Goal: Use online tool/utility: Utilize a website feature to perform a specific function

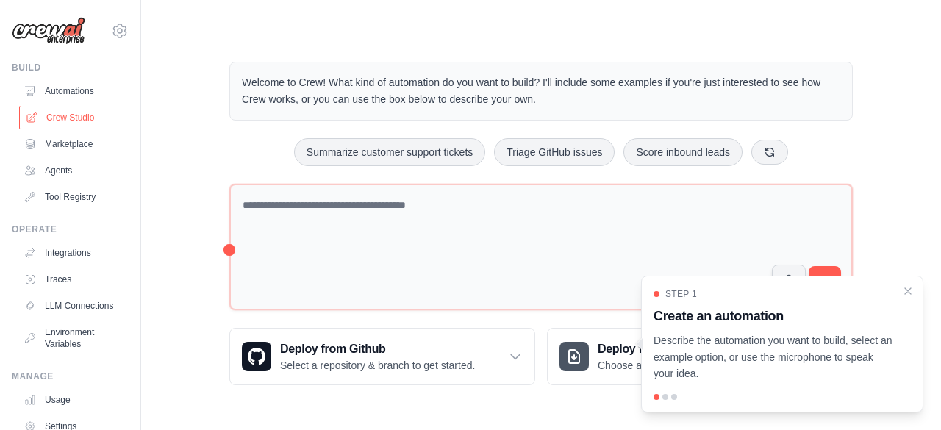
click at [77, 120] on link "Crew Studio" at bounding box center [74, 118] width 111 height 24
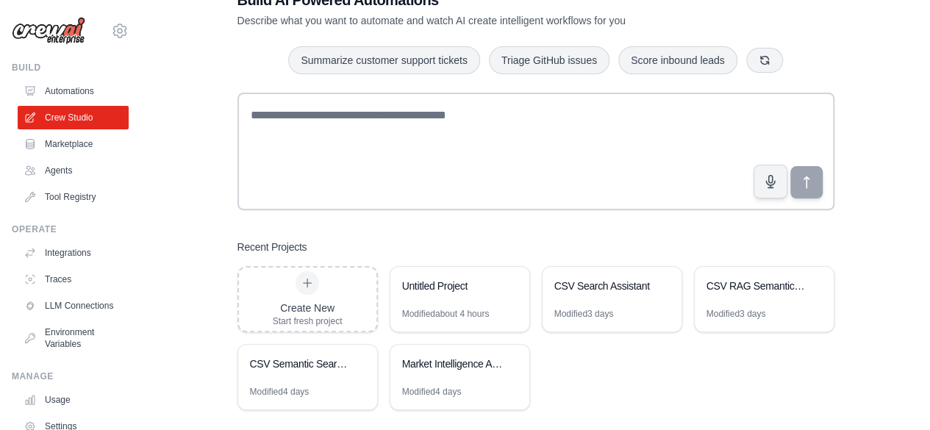
scroll to position [65, 0]
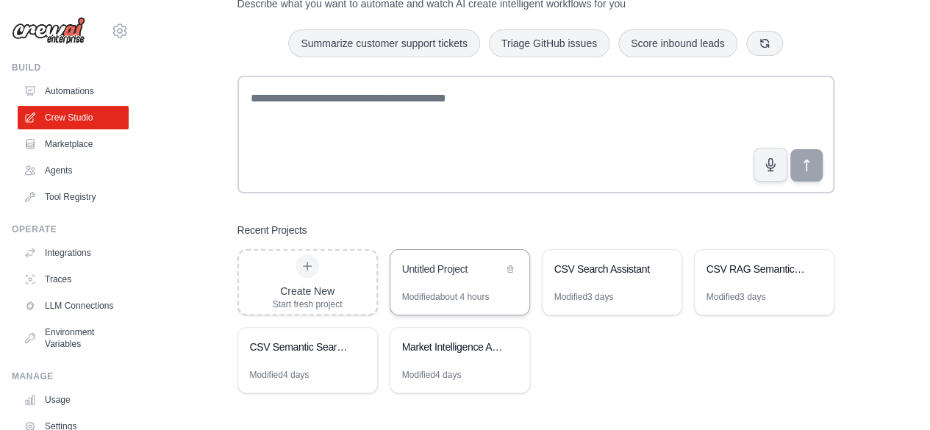
click at [435, 272] on div "Untitled Project" at bounding box center [452, 269] width 101 height 15
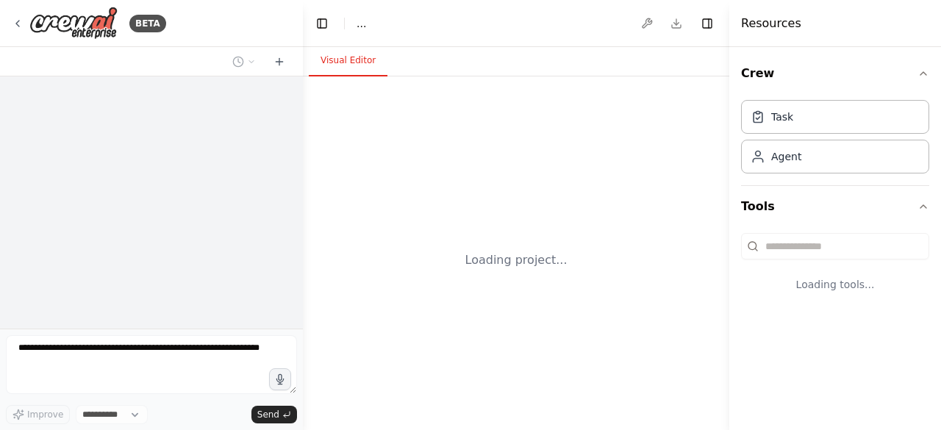
select select "****"
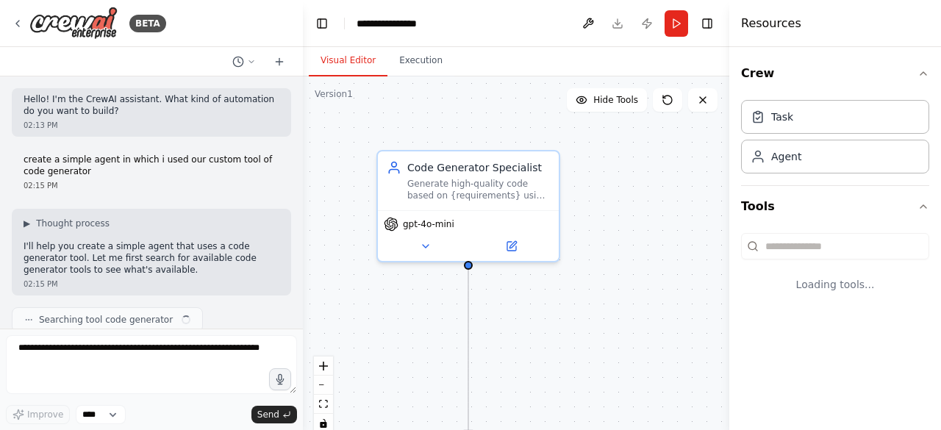
scroll to position [592, 0]
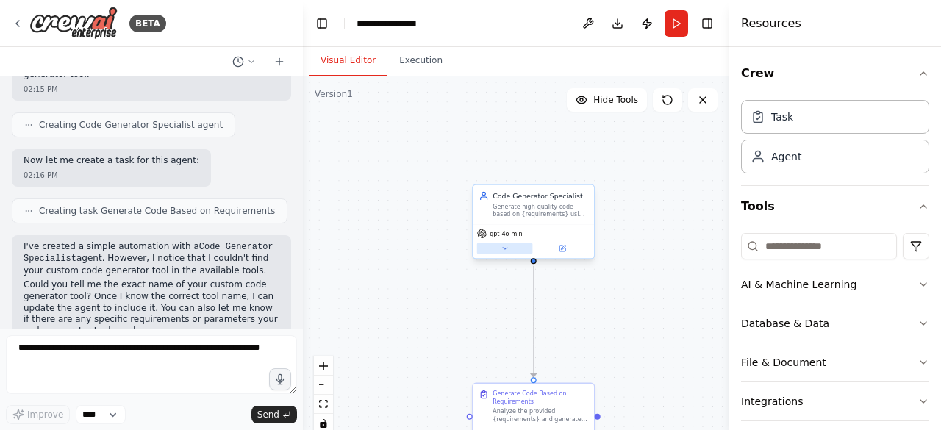
click at [514, 248] on button at bounding box center [505, 249] width 56 height 12
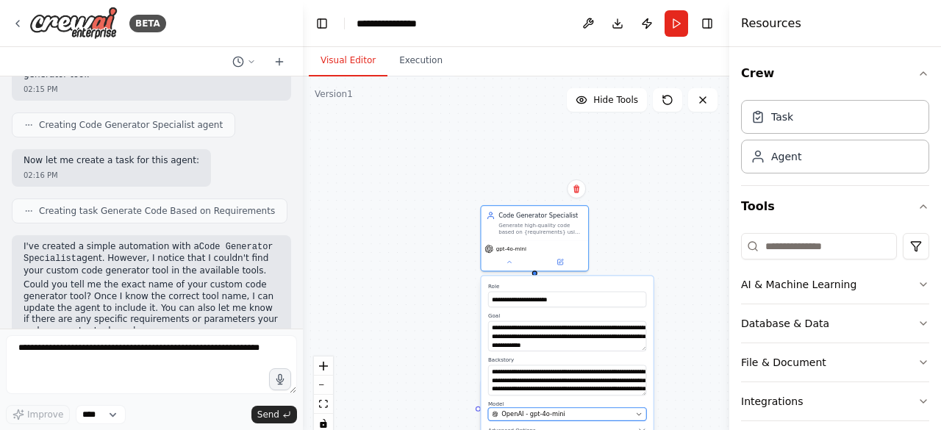
click at [576, 411] on div "OpenAI - gpt-4o-mini" at bounding box center [562, 413] width 140 height 9
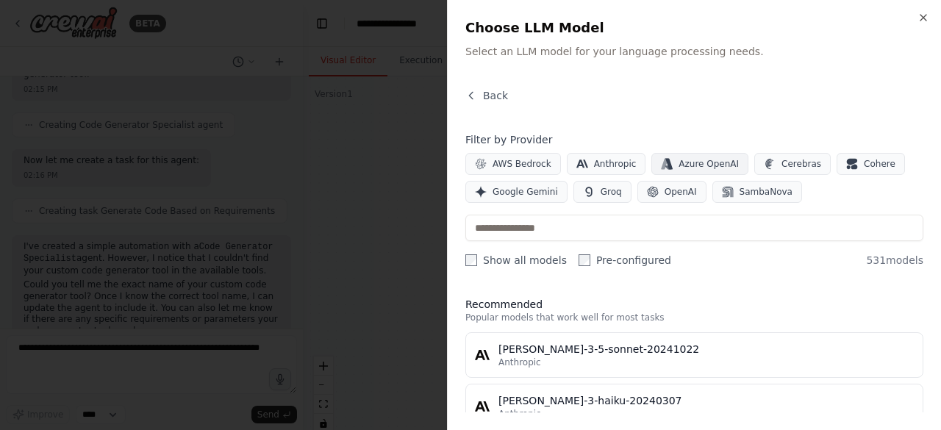
click at [682, 163] on span "Azure OpenAI" at bounding box center [708, 164] width 60 height 12
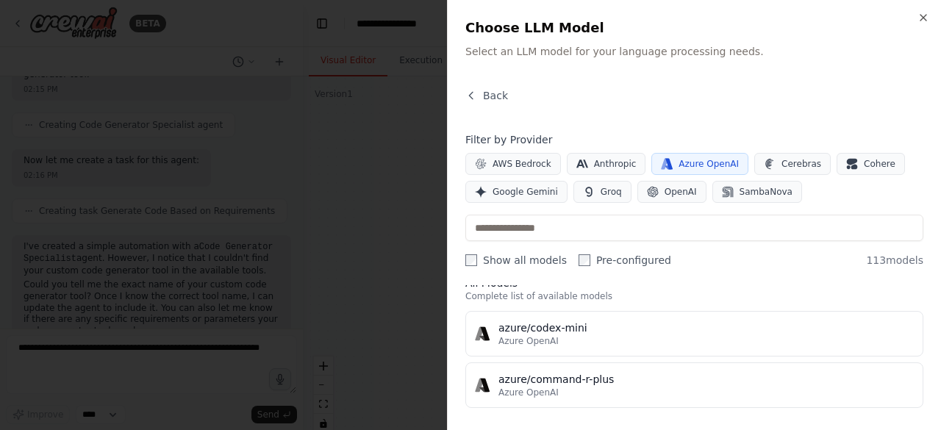
scroll to position [0, 0]
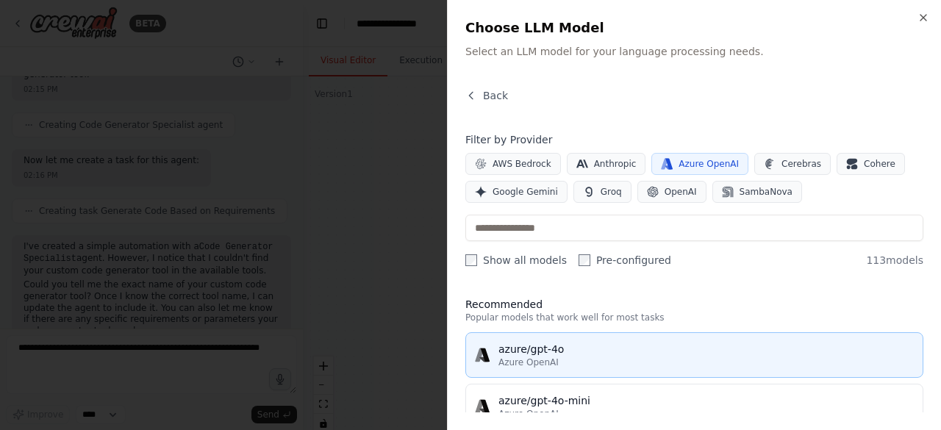
click at [514, 351] on div "azure/gpt-4o" at bounding box center [705, 349] width 415 height 15
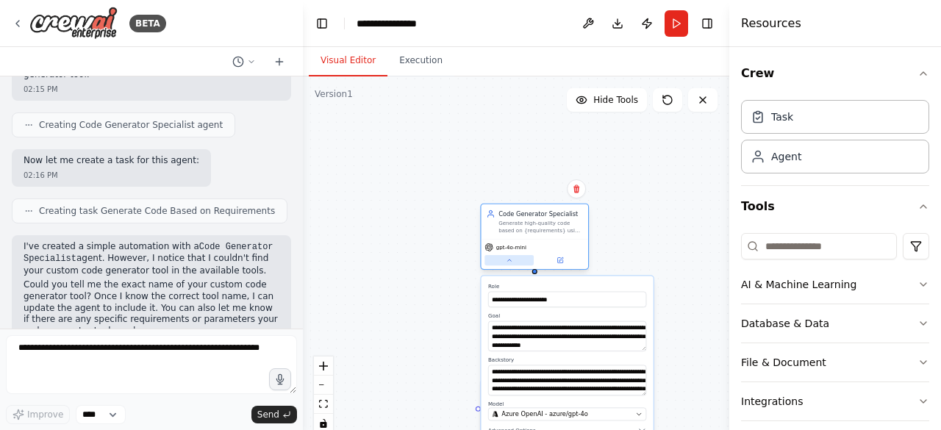
click at [506, 259] on icon at bounding box center [509, 260] width 7 height 7
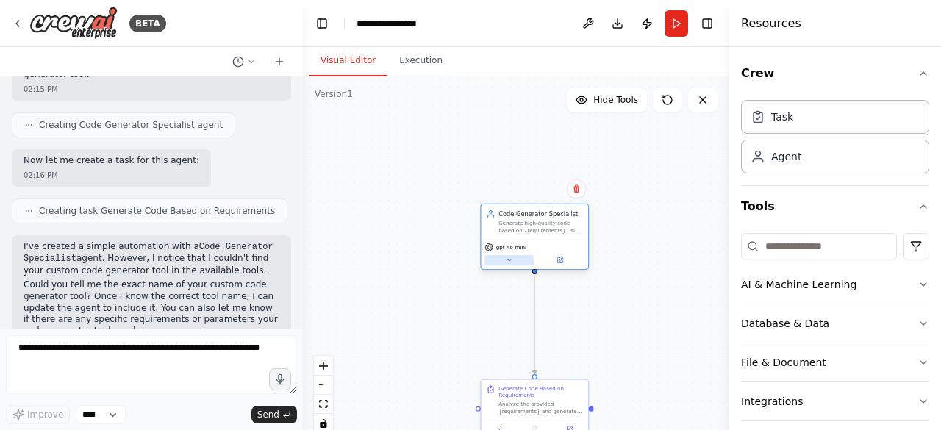
click at [506, 259] on icon at bounding box center [509, 260] width 7 height 7
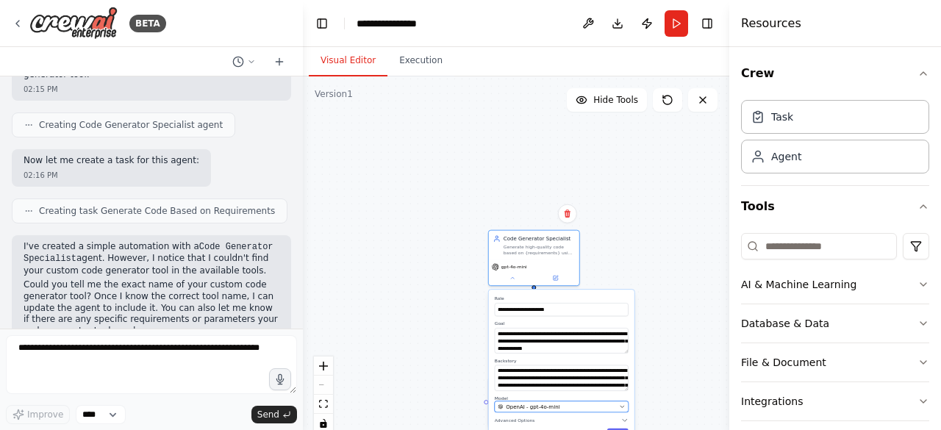
click at [568, 406] on div "OpenAI - gpt-4o-mini" at bounding box center [557, 406] width 118 height 7
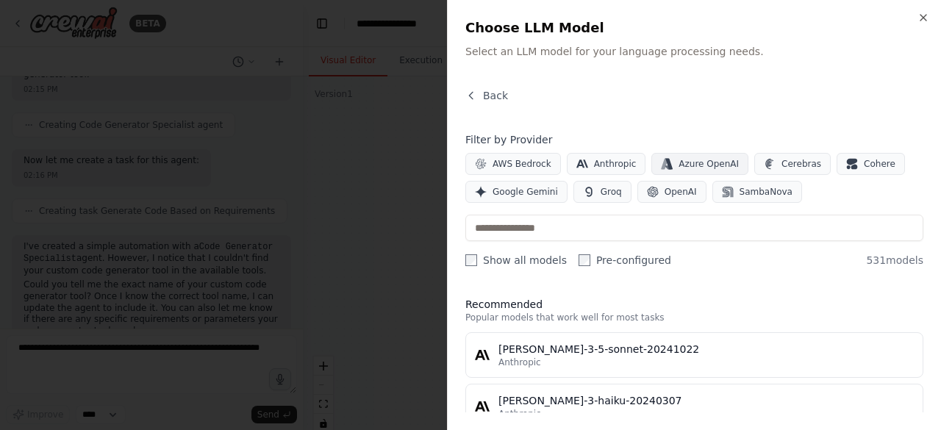
click at [697, 158] on span "Azure OpenAI" at bounding box center [708, 164] width 60 height 12
